Goal: Task Accomplishment & Management: Manage account settings

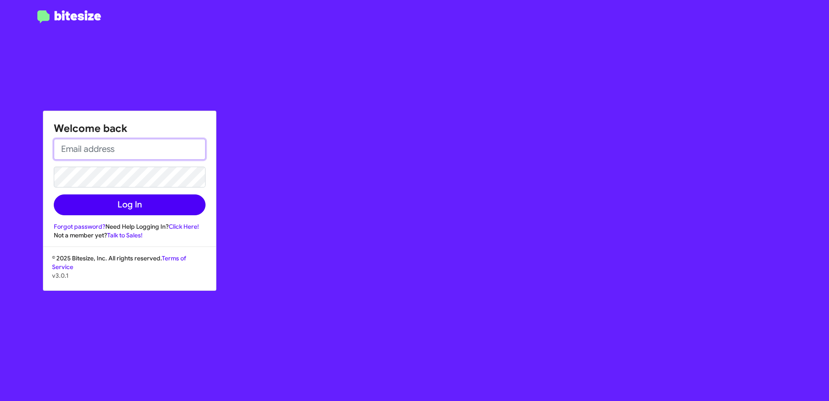
type input "stevenverducci@marinluxurycars.com"
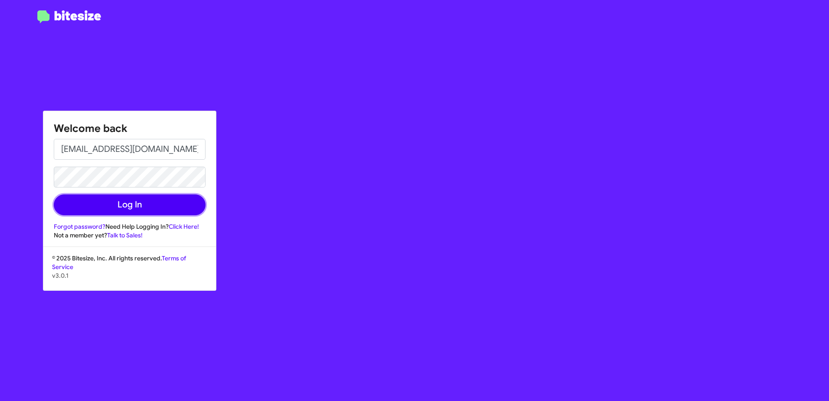
click at [110, 207] on button "Log In" at bounding box center [130, 204] width 152 height 21
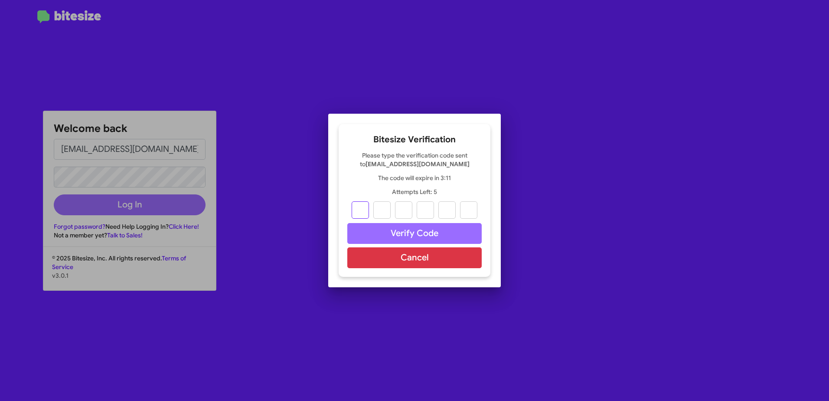
click at [363, 208] on input "text" at bounding box center [360, 209] width 17 height 17
type input "0"
type input "8"
type input "1"
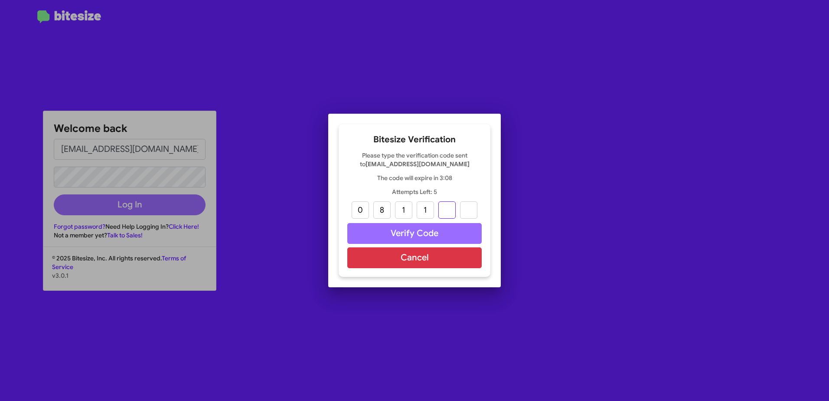
type input "0"
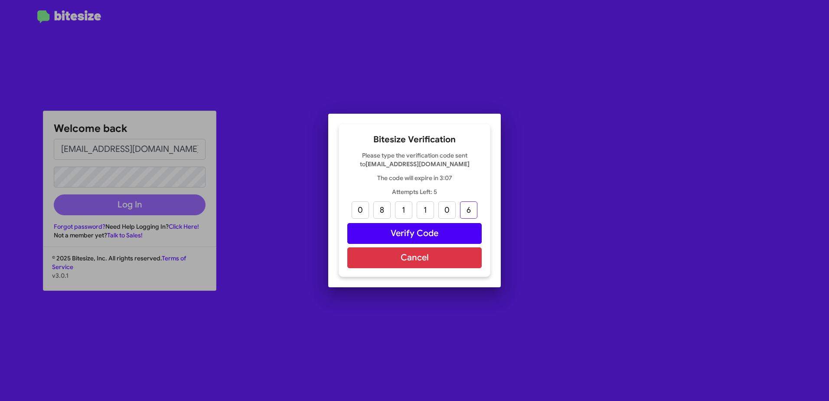
type input "6"
click at [384, 234] on button "Verify Code" at bounding box center [414, 233] width 134 height 21
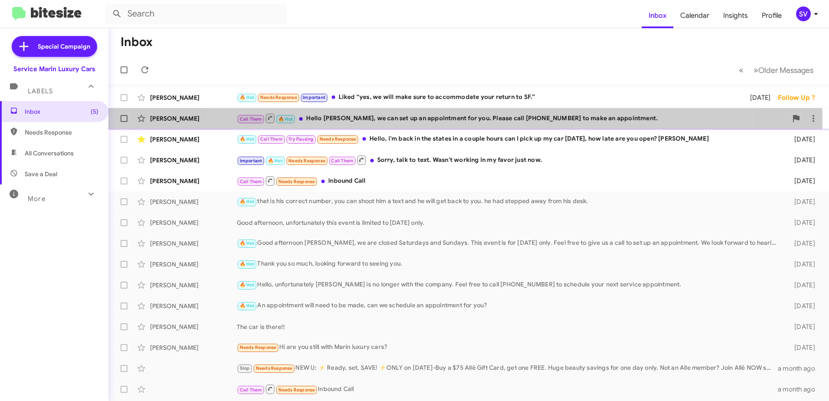
click at [459, 119] on div "Call Them 🔥 Hot Hello [PERSON_NAME], we can set up an appointment for you. Plea…" at bounding box center [512, 118] width 551 height 11
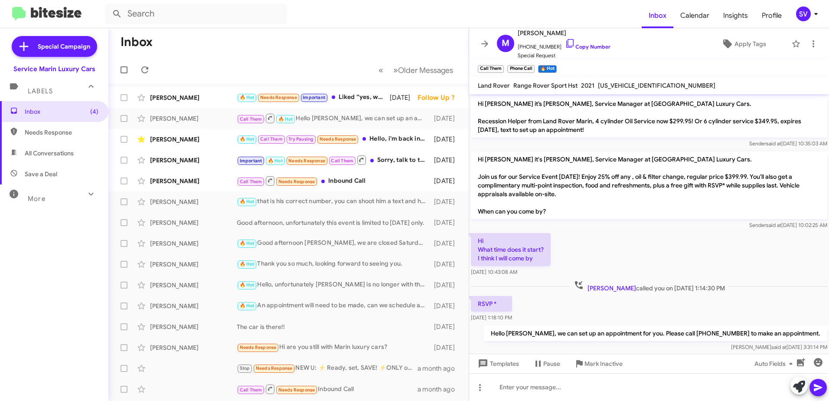
scroll to position [13, 0]
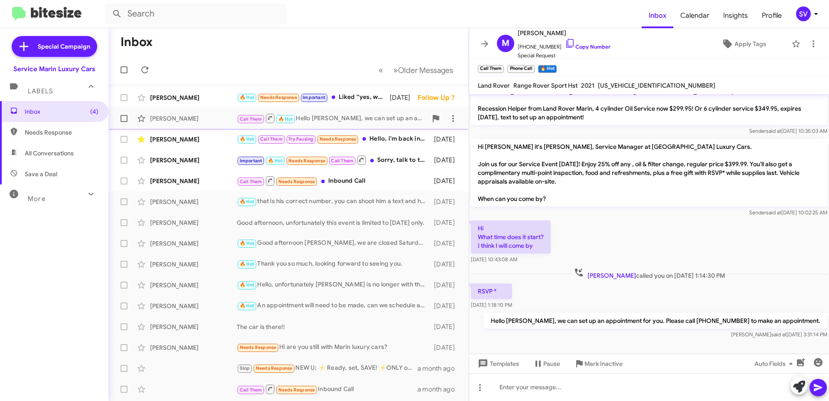
click at [363, 121] on div "Call Them 🔥 Hot Hello [PERSON_NAME], we can set up an appointment for you. Plea…" at bounding box center [332, 118] width 190 height 11
click at [216, 143] on div "[PERSON_NAME]" at bounding box center [193, 139] width 87 height 9
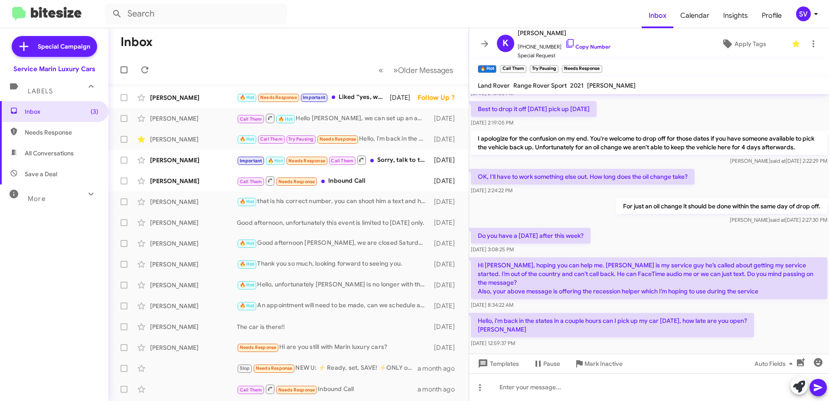
scroll to position [400, 0]
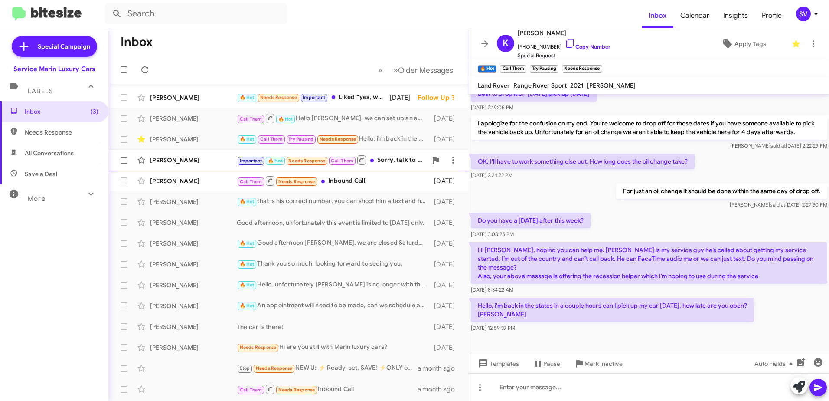
click at [386, 161] on div "Important 🔥 Hot Needs Response Call Them Sorry, talk to text. Wasn't working in…" at bounding box center [332, 159] width 190 height 11
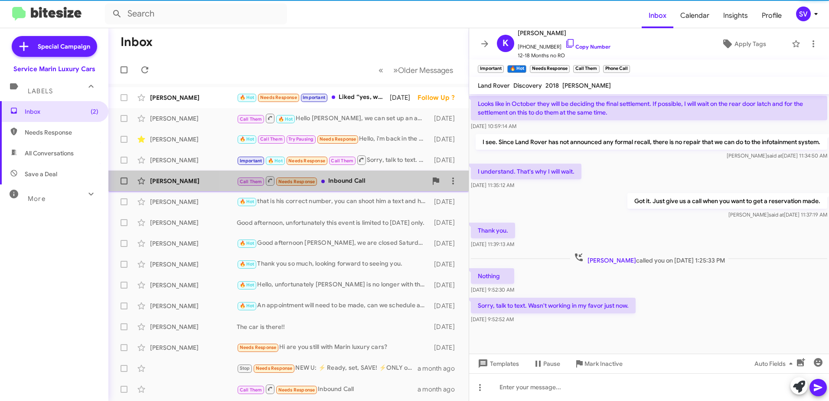
click at [382, 183] on div "Call Them Needs Response Inbound Call" at bounding box center [332, 180] width 190 height 11
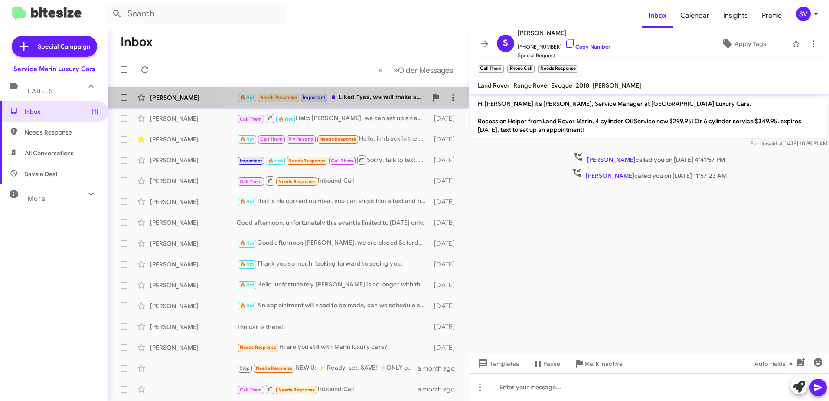
click at [368, 100] on div "🔥 Hot Needs Response Important Liked “yes, we will make sure to accommodate you…" at bounding box center [332, 97] width 190 height 10
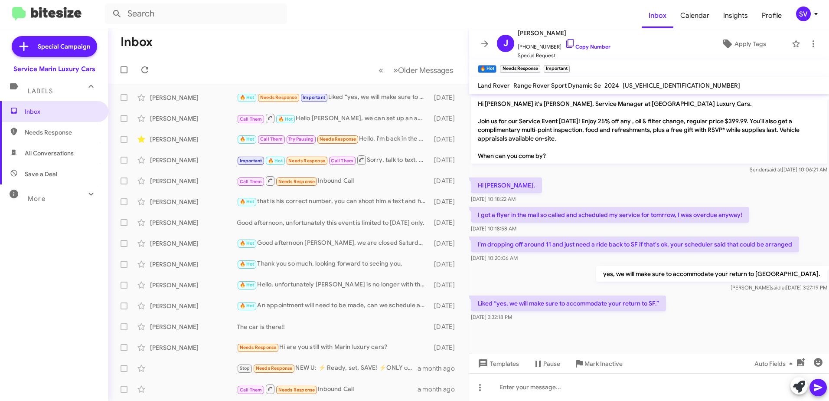
click at [417, 43] on mat-toolbar-row "Inbox" at bounding box center [288, 42] width 360 height 28
